Goal: Task Accomplishment & Management: Manage account settings

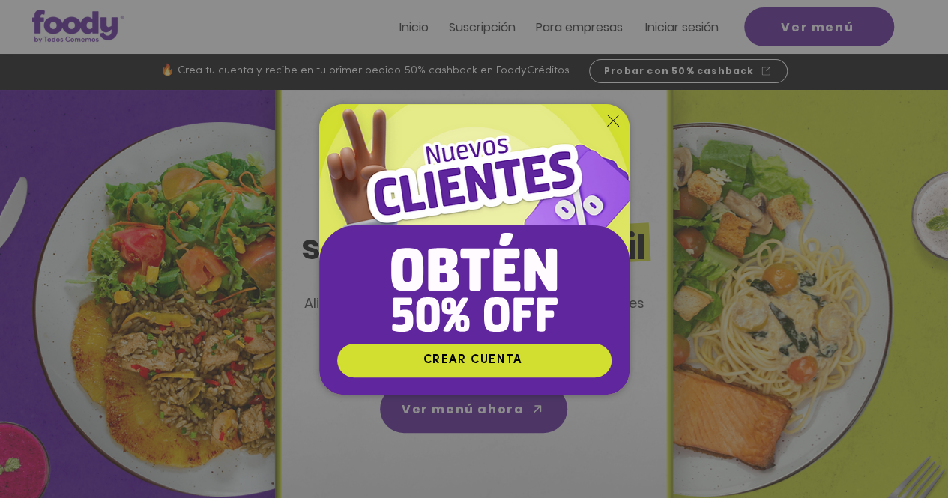
click at [605, 125] on img "Nuevos suscriptores 50% off" at bounding box center [474, 223] width 310 height 239
click at [614, 116] on icon "Volver al sitio" at bounding box center [613, 121] width 12 height 12
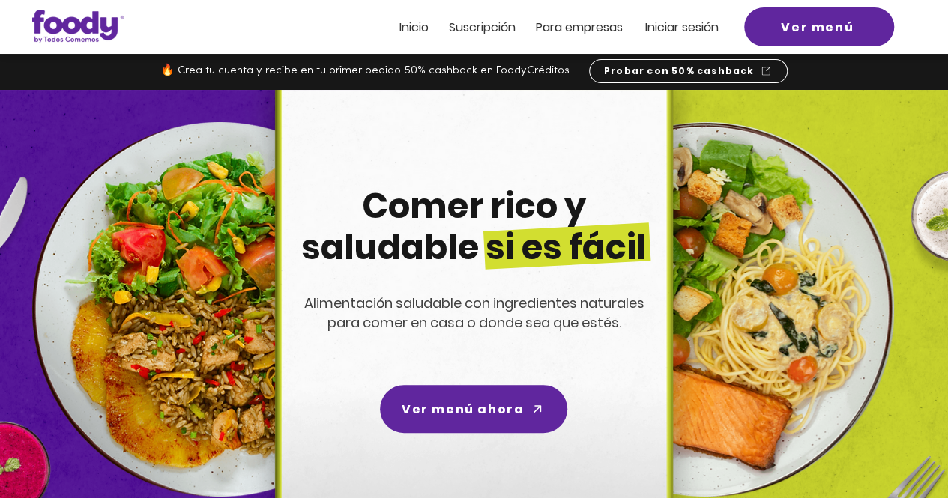
click at [679, 19] on h2 "Iniciar sesión" at bounding box center [686, 26] width 82 height 16
click at [677, 28] on span "Iniciar sesión" at bounding box center [681, 27] width 73 height 17
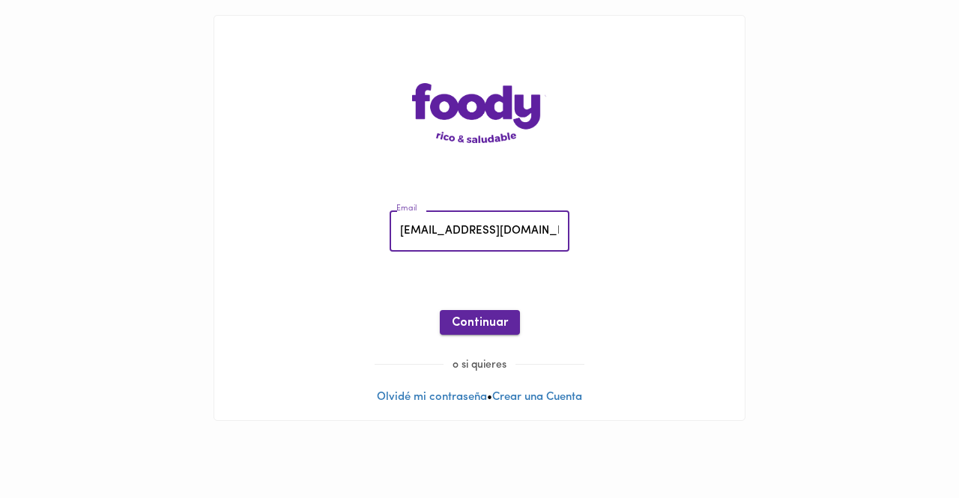
type input "giselasc76@hotmail.com"
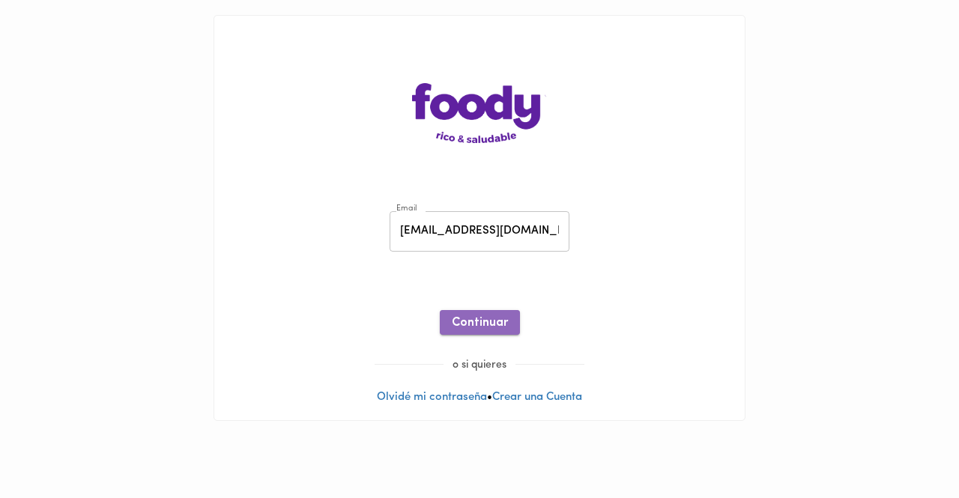
click at [500, 318] on span "Continuar" at bounding box center [480, 323] width 56 height 14
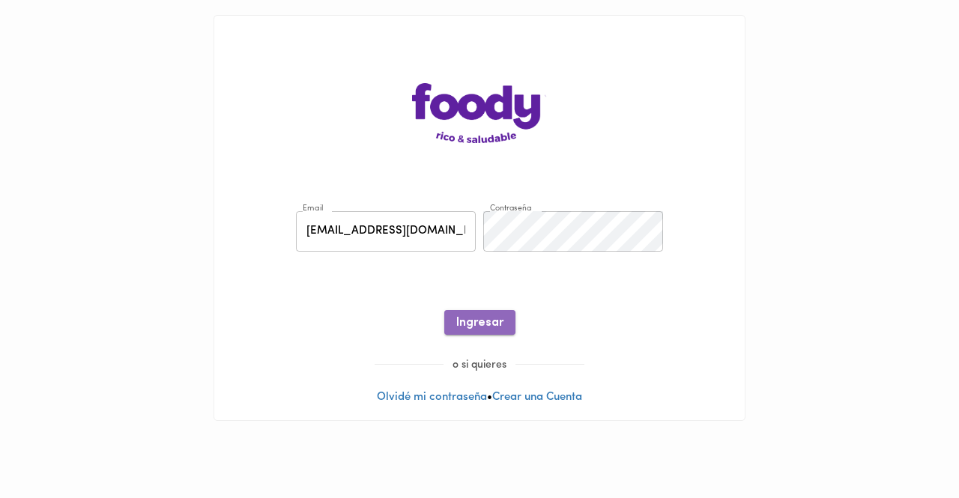
click at [503, 320] on button "Ingresar" at bounding box center [479, 322] width 71 height 25
click at [489, 288] on link "Recuperar Clave" at bounding box center [479, 285] width 85 height 11
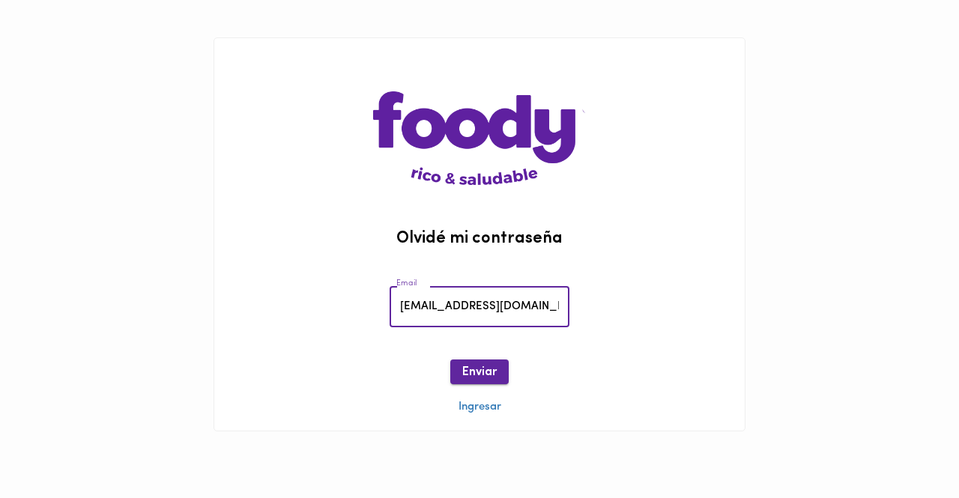
click at [497, 370] on button "Enviar" at bounding box center [479, 372] width 58 height 25
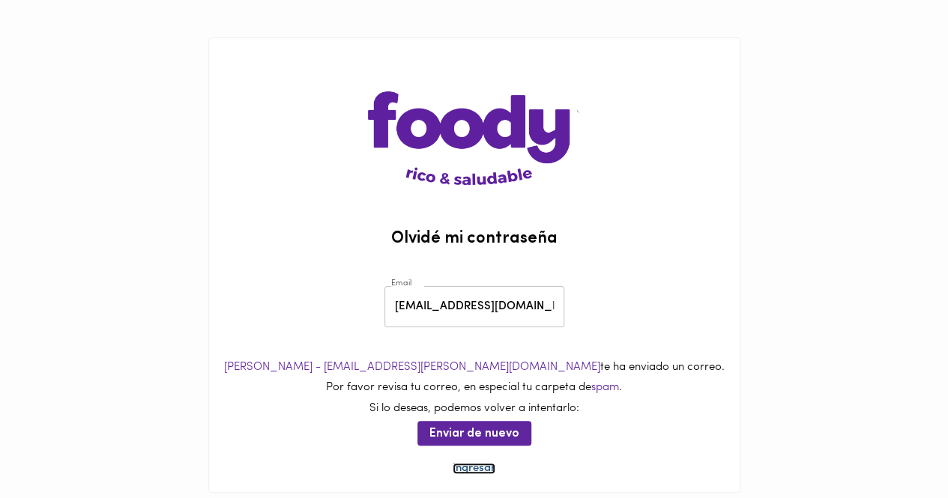
click at [472, 467] on link "Ingresar" at bounding box center [474, 468] width 43 height 11
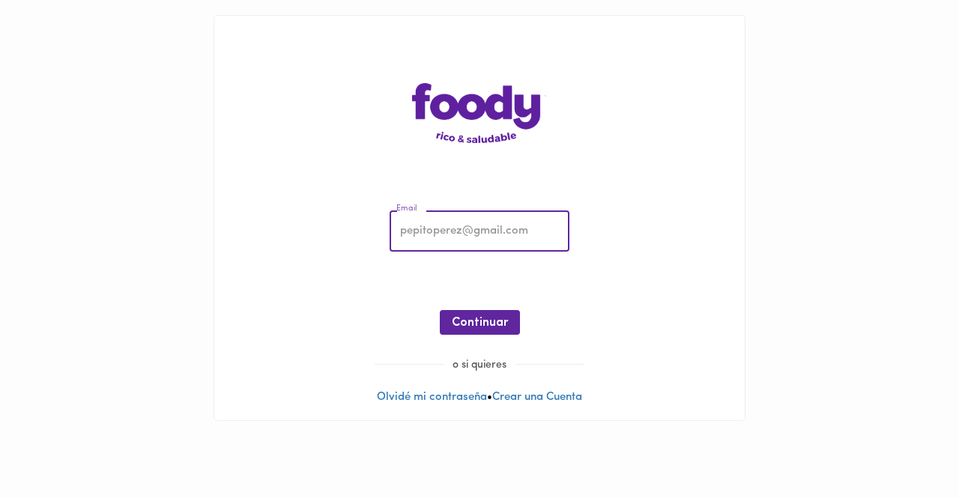
click at [446, 226] on input "email" at bounding box center [480, 231] width 180 height 41
type input "giselasc76@hotmail.com"
click at [482, 330] on span "Continuar" at bounding box center [480, 323] width 56 height 14
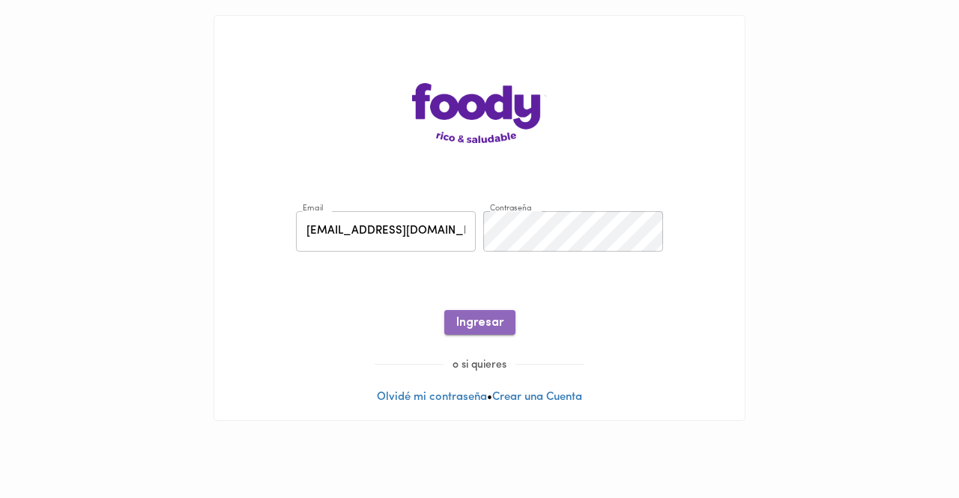
click at [493, 316] on span "Ingresar" at bounding box center [479, 323] width 47 height 14
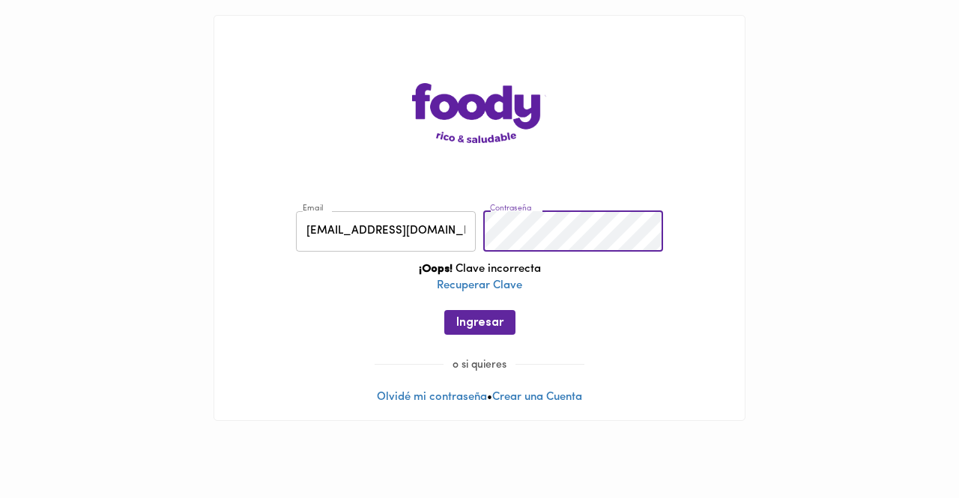
click at [426, 229] on div "Email giselasc76@hotmail.com Email Contraseña Contraseña ¡Oops! Clave incorrect…" at bounding box center [479, 277] width 500 height 162
click at [478, 324] on span "Ingresar" at bounding box center [479, 323] width 47 height 14
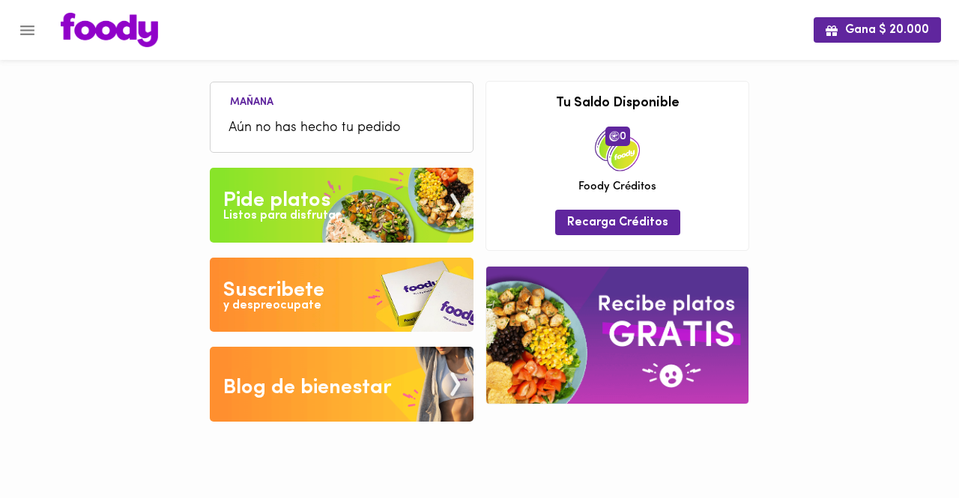
click at [297, 211] on div "Listos para disfrutar" at bounding box center [281, 216] width 117 height 17
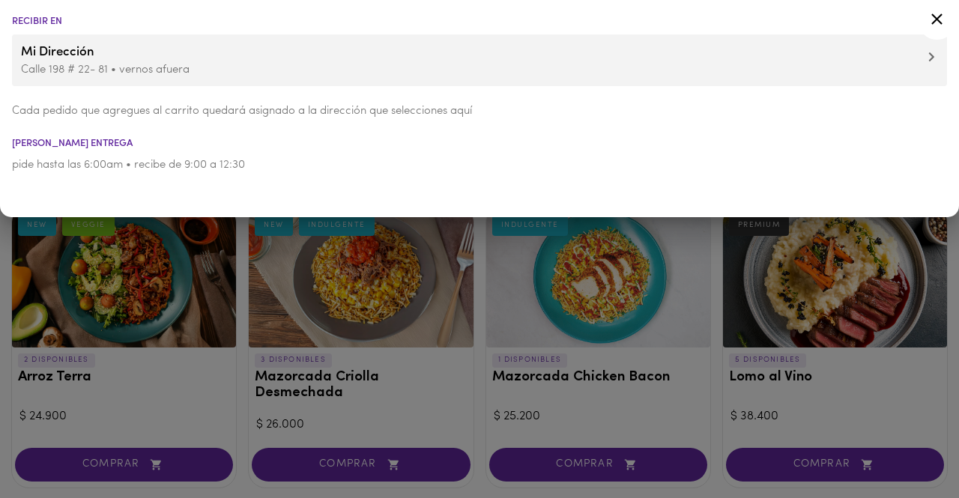
click at [123, 169] on p "pide hasta las 6:00am • recibe de 9:00 a 12:30" at bounding box center [479, 165] width 935 height 16
click at [937, 14] on icon at bounding box center [937, 19] width 19 height 19
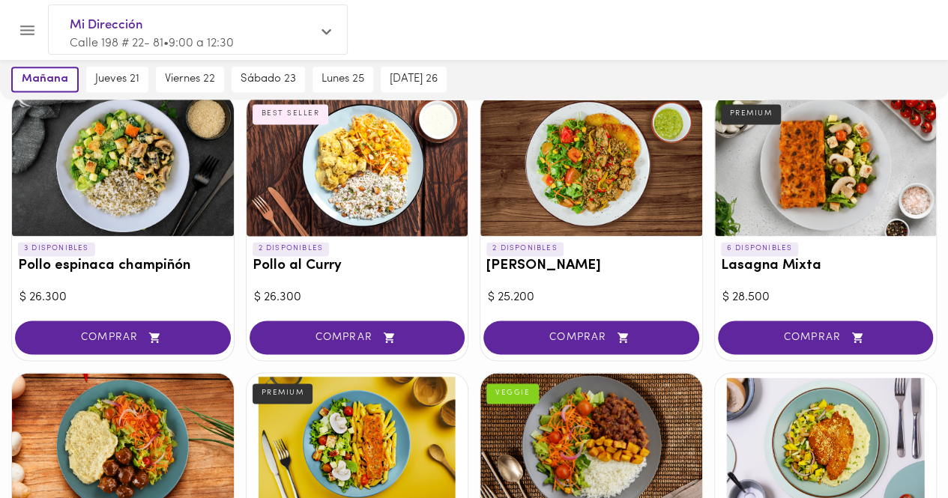
scroll to position [1049, 0]
